Goal: Transaction & Acquisition: Purchase product/service

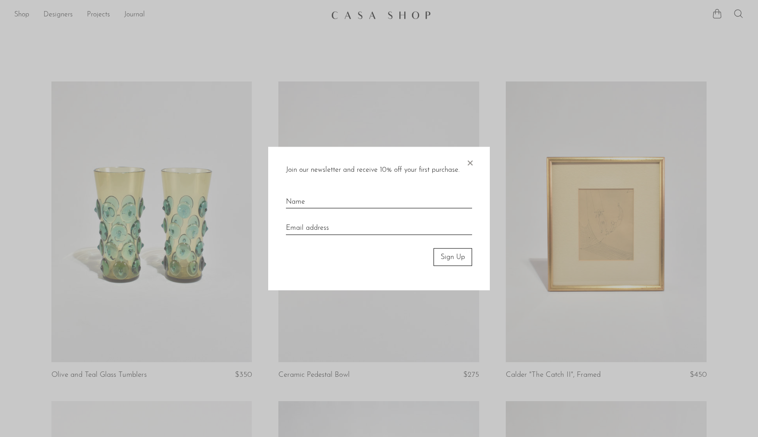
click at [470, 160] on span "×" at bounding box center [469, 161] width 9 height 28
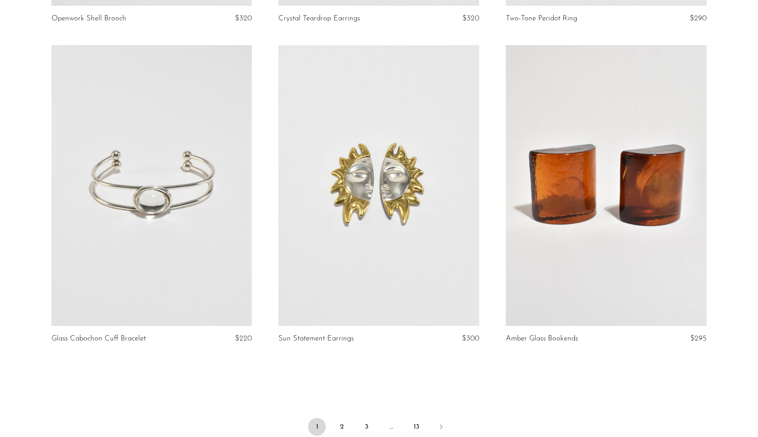
scroll to position [3569, 0]
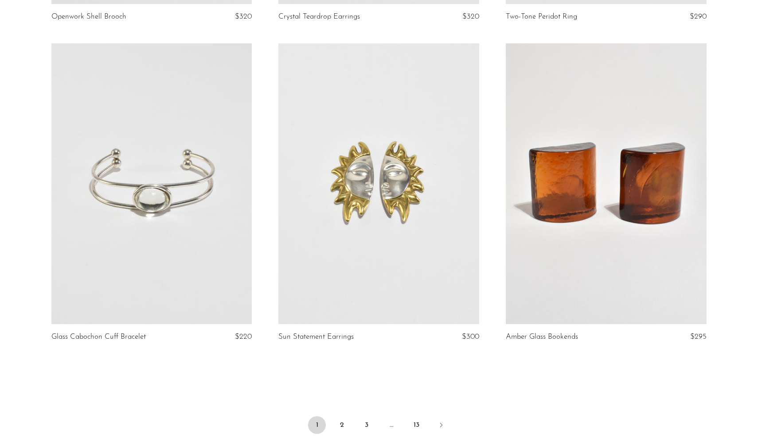
click at [422, 182] on link at bounding box center [378, 183] width 201 height 281
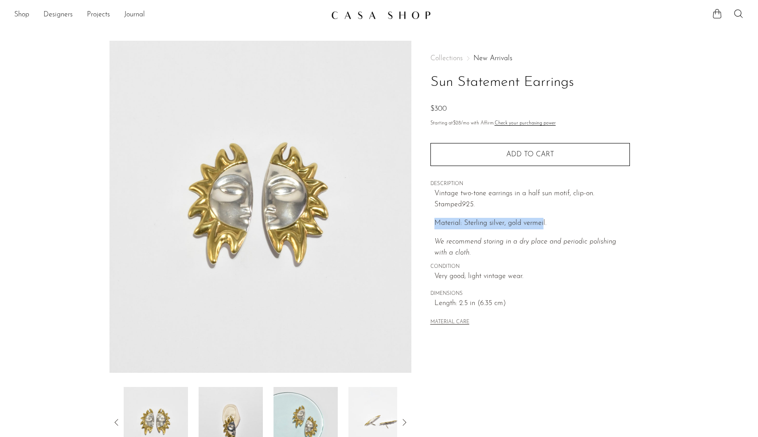
drag, startPoint x: 418, startPoint y: 220, endPoint x: 544, endPoint y: 218, distance: 125.9
click at [542, 220] on div "Collections New Arrivals Sun Statement Earrings $300 Starting at $28 /mo with A…" at bounding box center [529, 249] width 237 height 417
click at [544, 217] on div "Vintage two-tone earrings in a half sun motif, clip-on. Stamped 925. Material: …" at bounding box center [531, 223] width 195 height 71
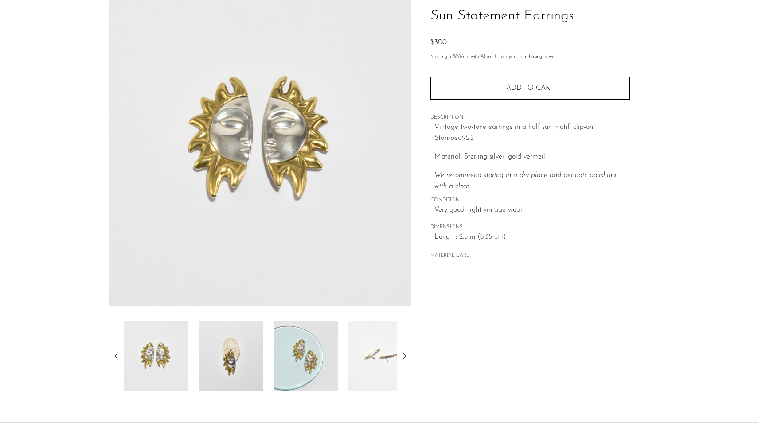
scroll to position [64, 0]
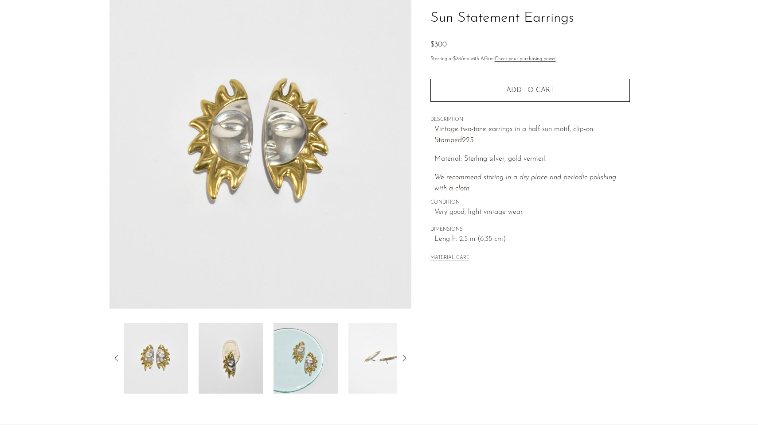
click at [236, 348] on img at bounding box center [231, 358] width 64 height 71
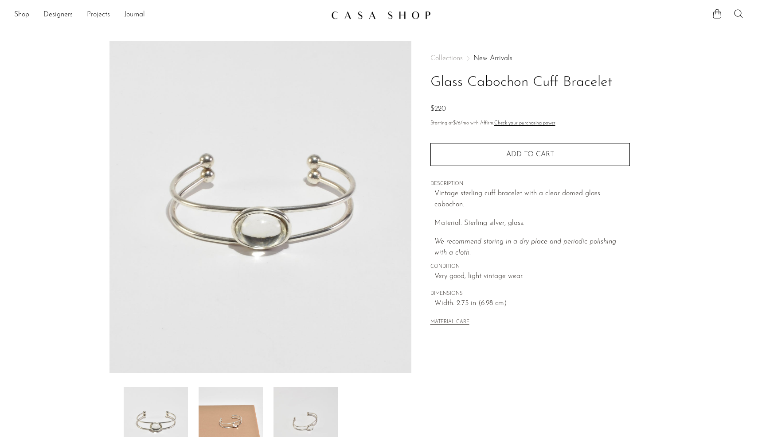
click at [240, 407] on img at bounding box center [231, 422] width 64 height 71
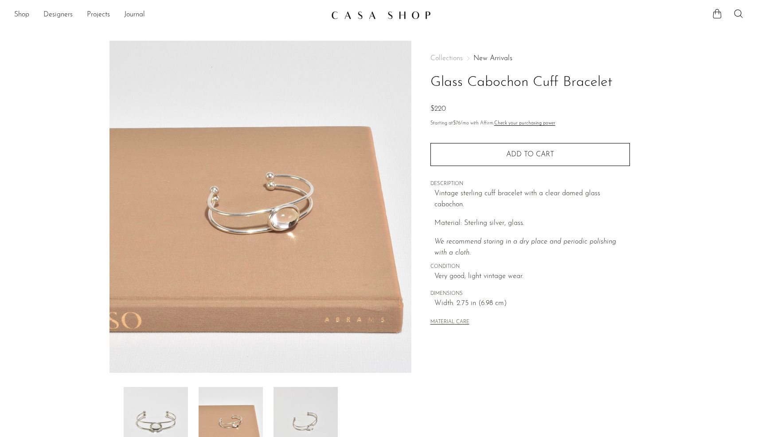
click at [301, 407] on img at bounding box center [305, 422] width 64 height 71
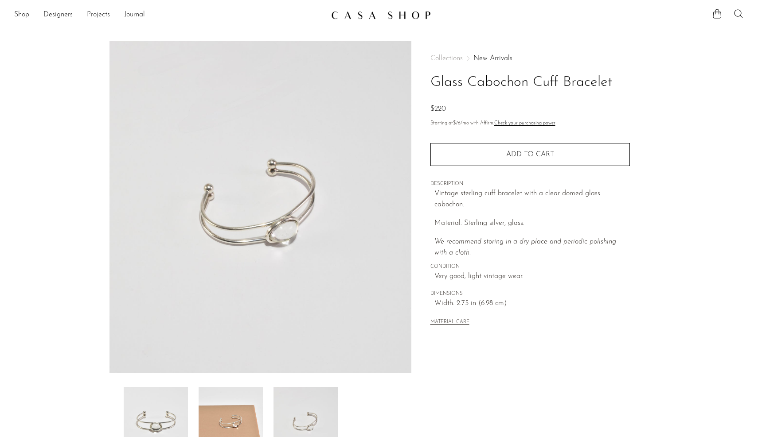
click at [232, 397] on img at bounding box center [231, 422] width 64 height 71
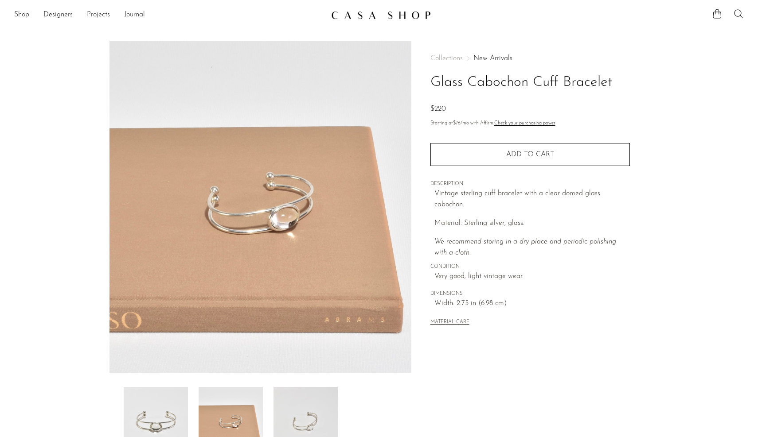
click at [167, 404] on img at bounding box center [156, 422] width 64 height 71
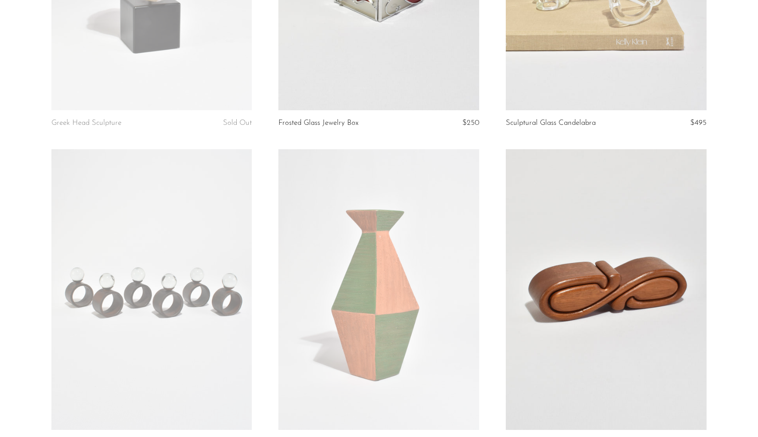
scroll to position [275, 0]
